Goal: Transaction & Acquisition: Purchase product/service

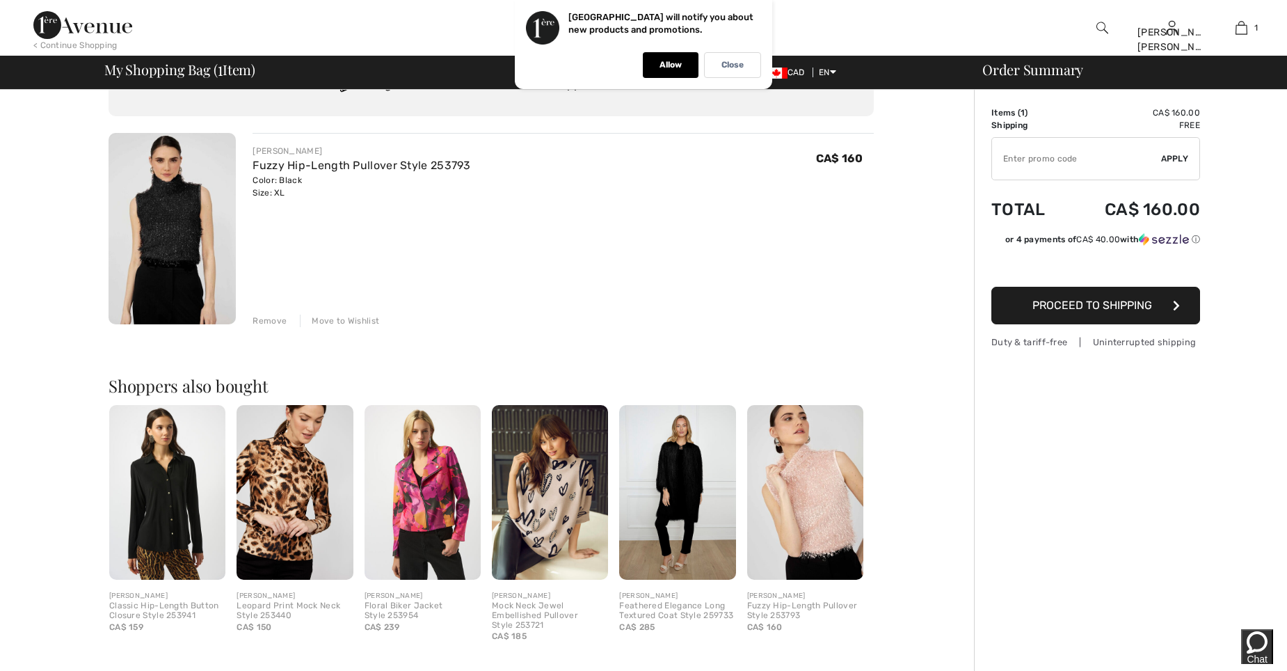
scroll to position [70, 0]
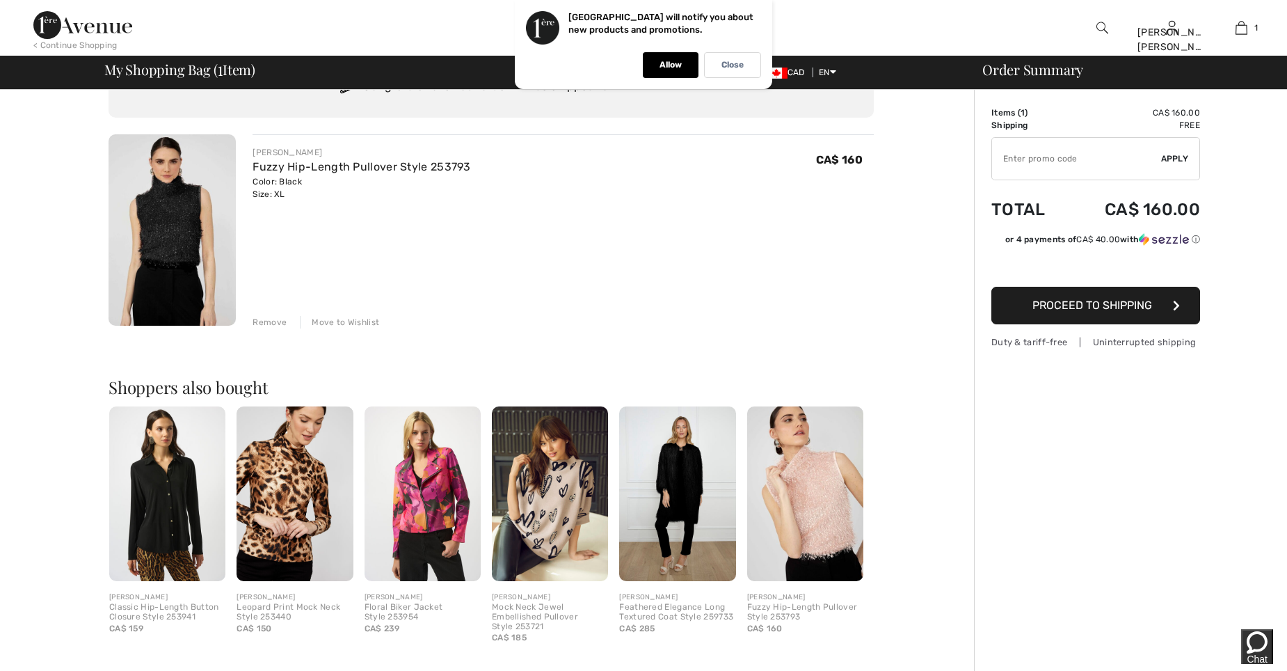
click at [1105, 310] on span "Proceed to Shipping" at bounding box center [1092, 304] width 120 height 13
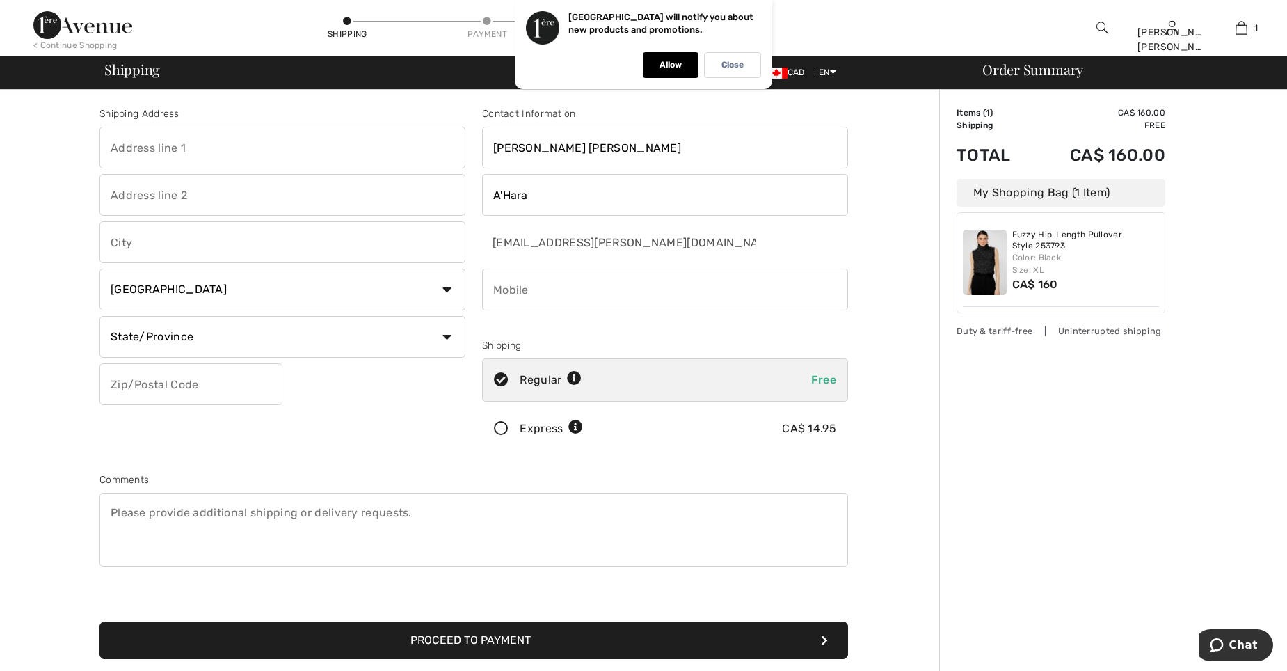
drag, startPoint x: 134, startPoint y: 142, endPoint x: 429, endPoint y: 312, distance: 341.2
click at [433, 307] on select "Country Canada United States Afghanistan Aland Islands Albania Algeria American…" at bounding box center [282, 289] width 366 height 42
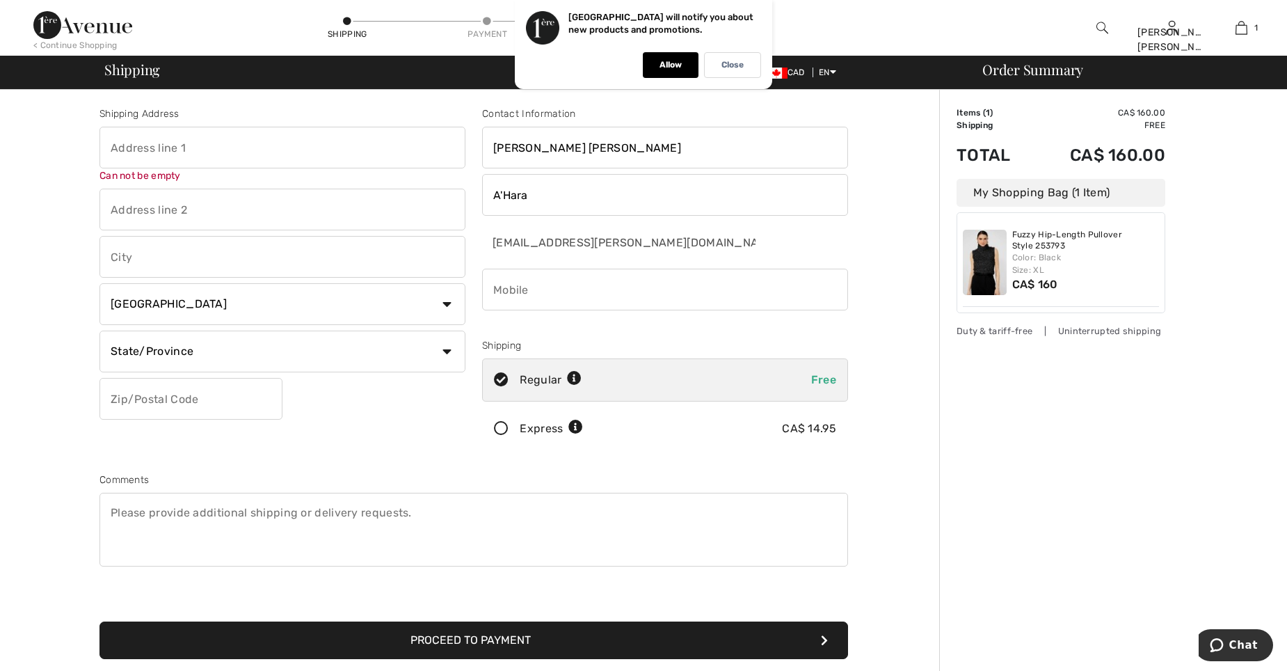
click at [160, 147] on input "text" at bounding box center [282, 148] width 366 height 42
type input "[STREET_ADDRESS]"
type input "Victoria"
select select "BC"
type input "V8L4S1"
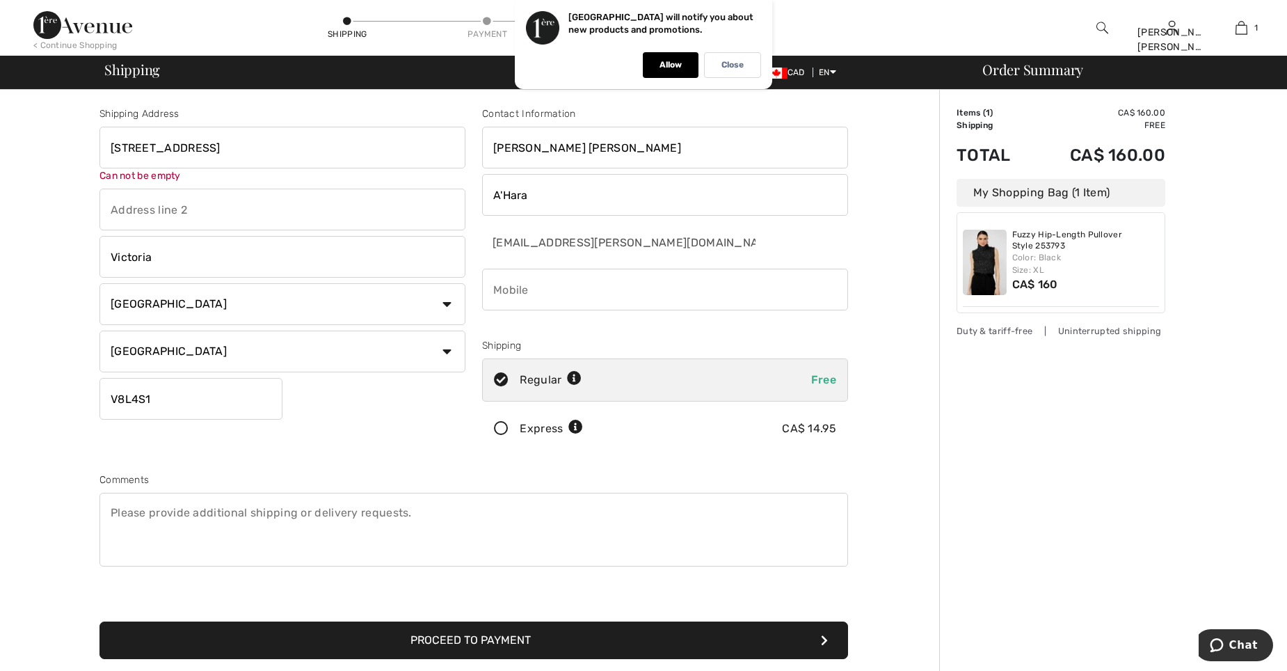
type input "2508893373"
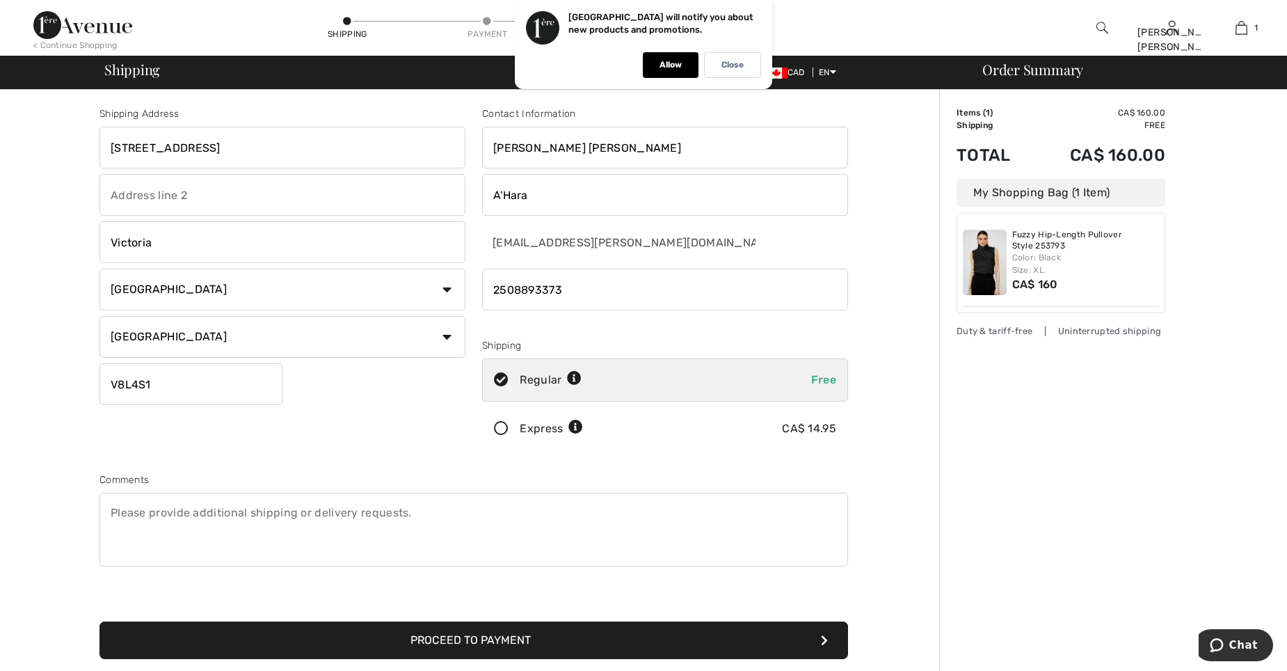
click at [542, 644] on button "Proceed to Payment" at bounding box center [473, 640] width 748 height 38
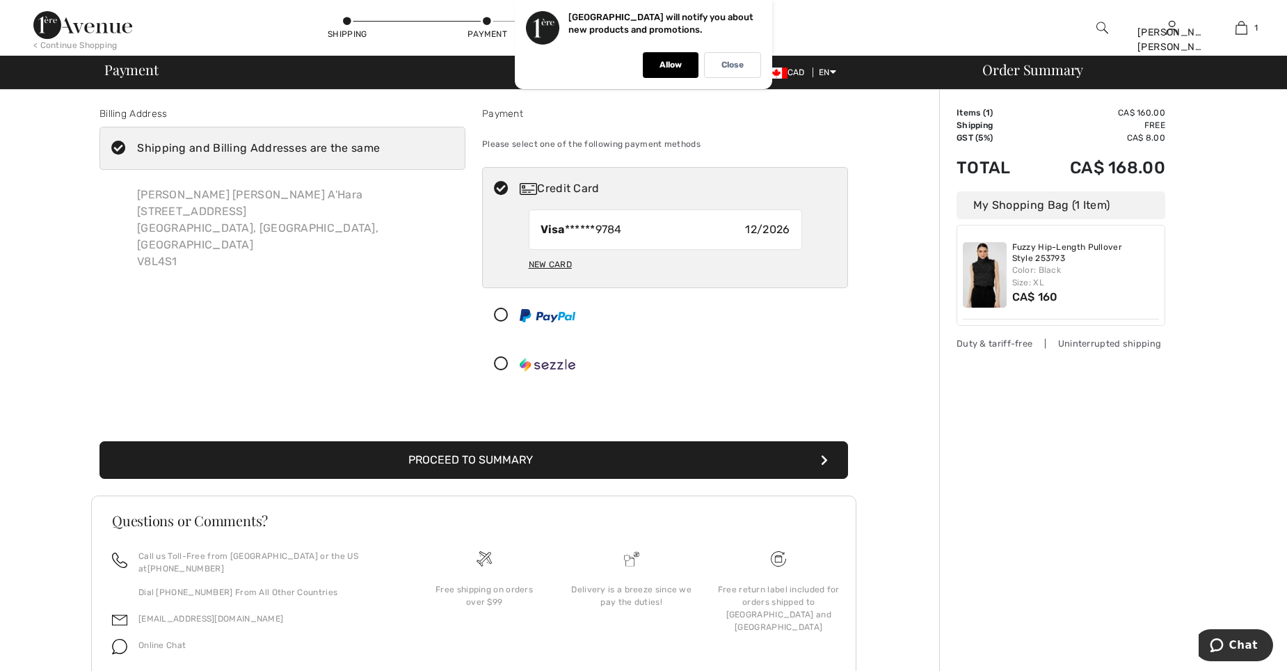
click at [513, 468] on button "Proceed to Summary" at bounding box center [473, 460] width 748 height 38
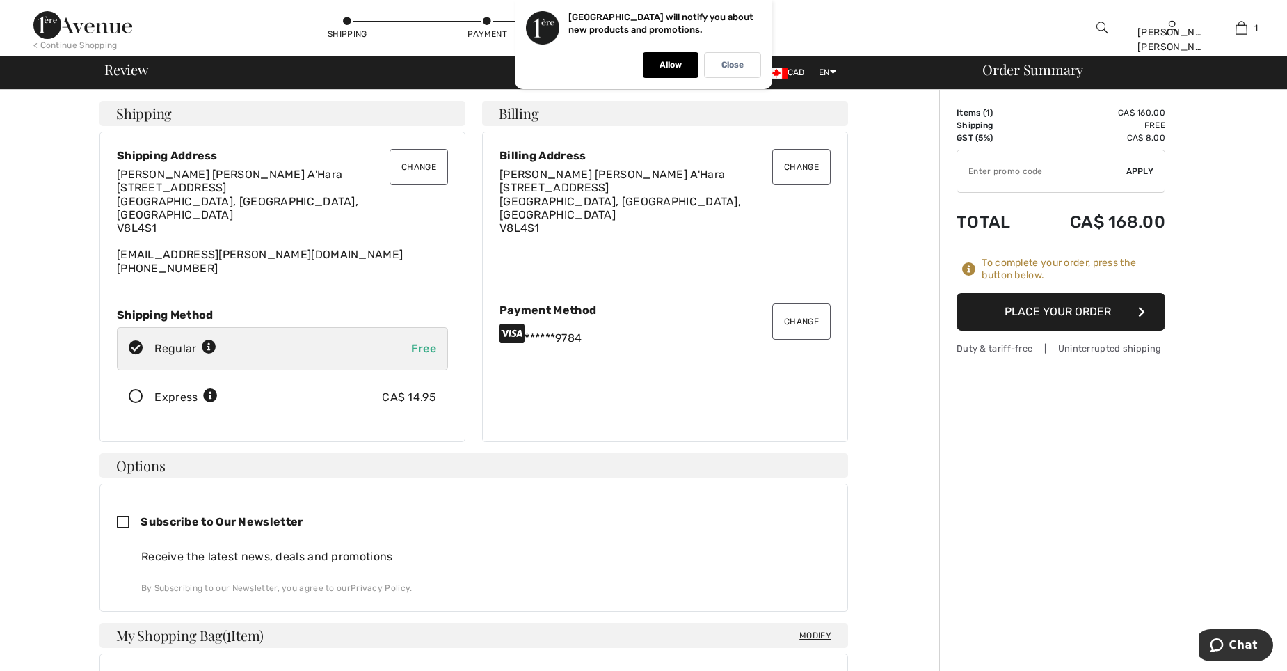
click at [1090, 316] on button "Place Your Order" at bounding box center [1060, 312] width 209 height 38
